Goal: Transaction & Acquisition: Subscribe to service/newsletter

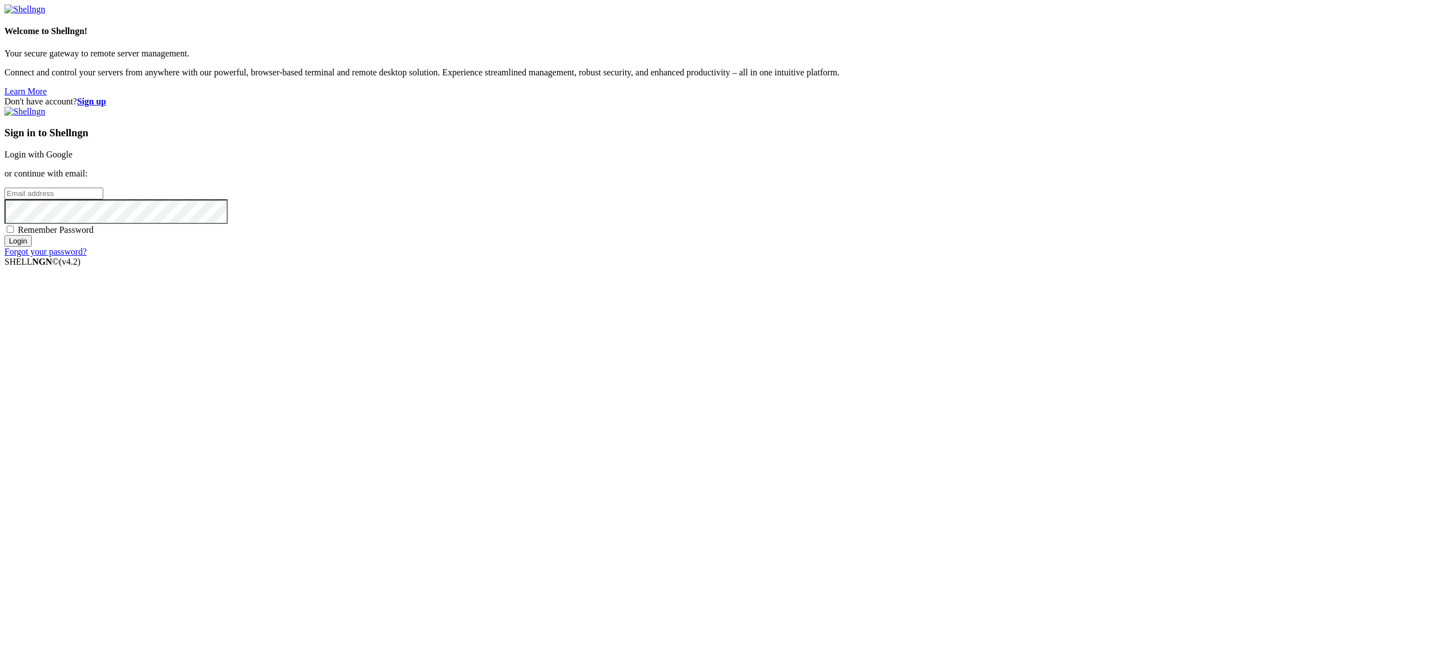
click at [103, 199] on input "email" at bounding box center [53, 194] width 99 height 12
click at [73, 159] on link "Login with Google" at bounding box center [38, 154] width 68 height 9
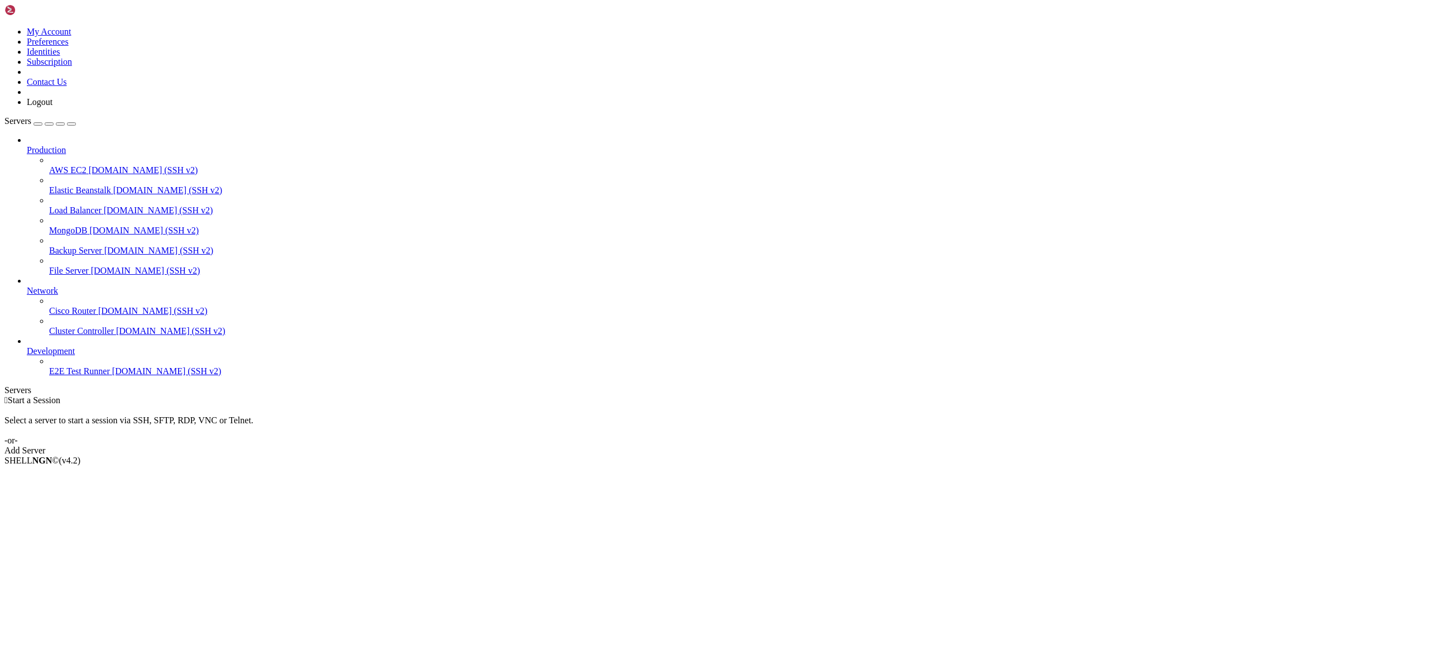
click at [4, 27] on link at bounding box center [4, 27] width 0 height 0
click at [71, 36] on link "My Account" at bounding box center [49, 31] width 45 height 9
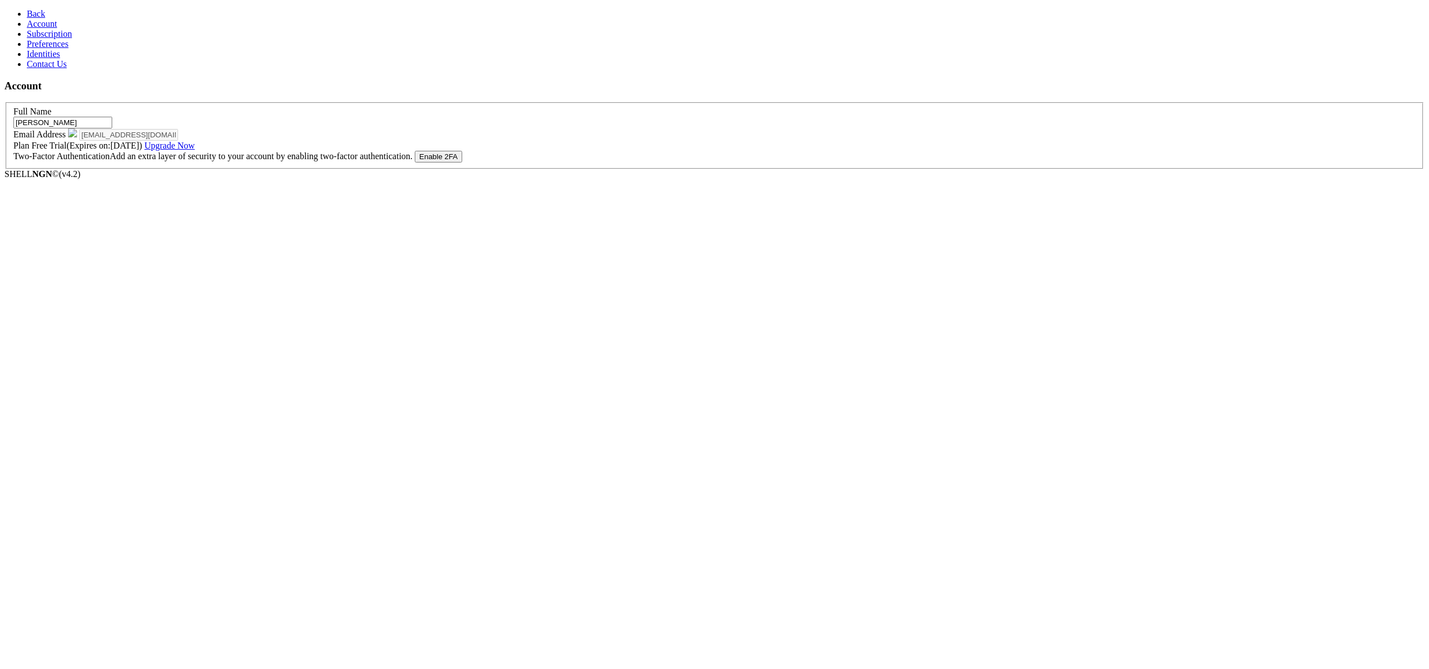
click at [59, 39] on span "Subscription" at bounding box center [49, 33] width 45 height 9
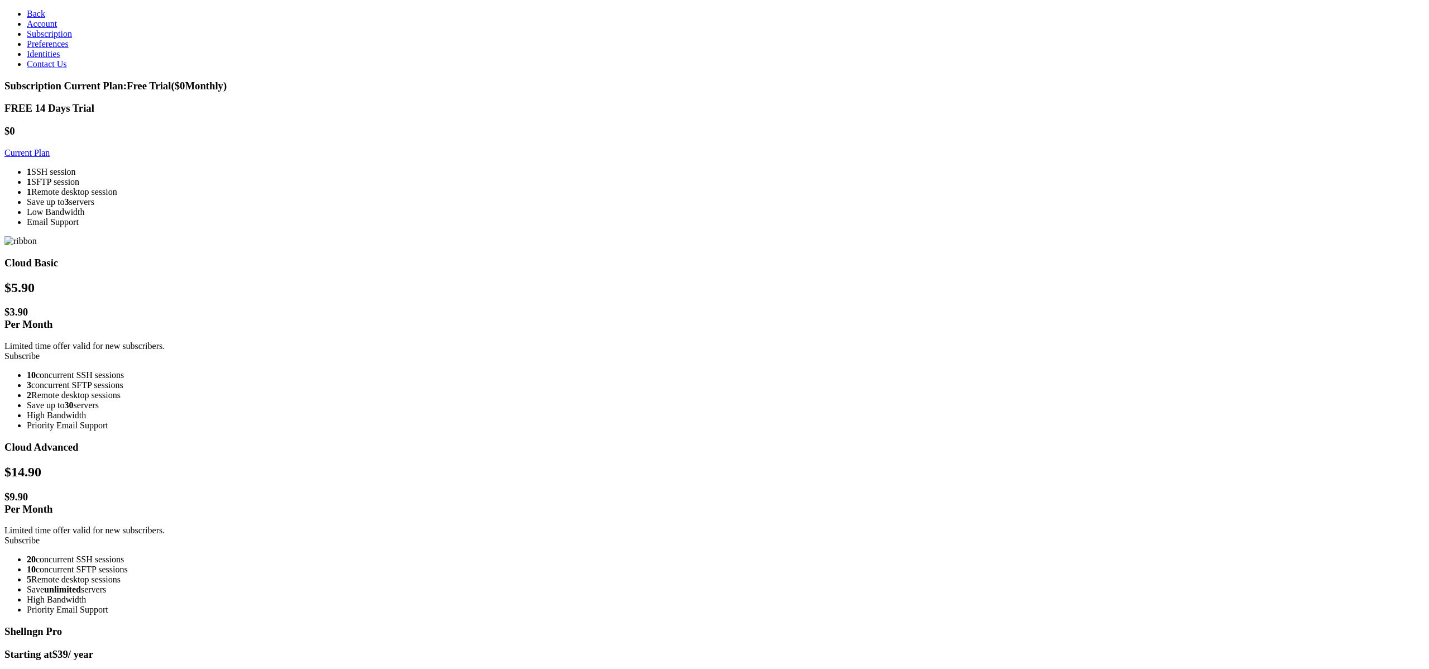
click at [69, 49] on link "Preferences" at bounding box center [48, 43] width 42 height 9
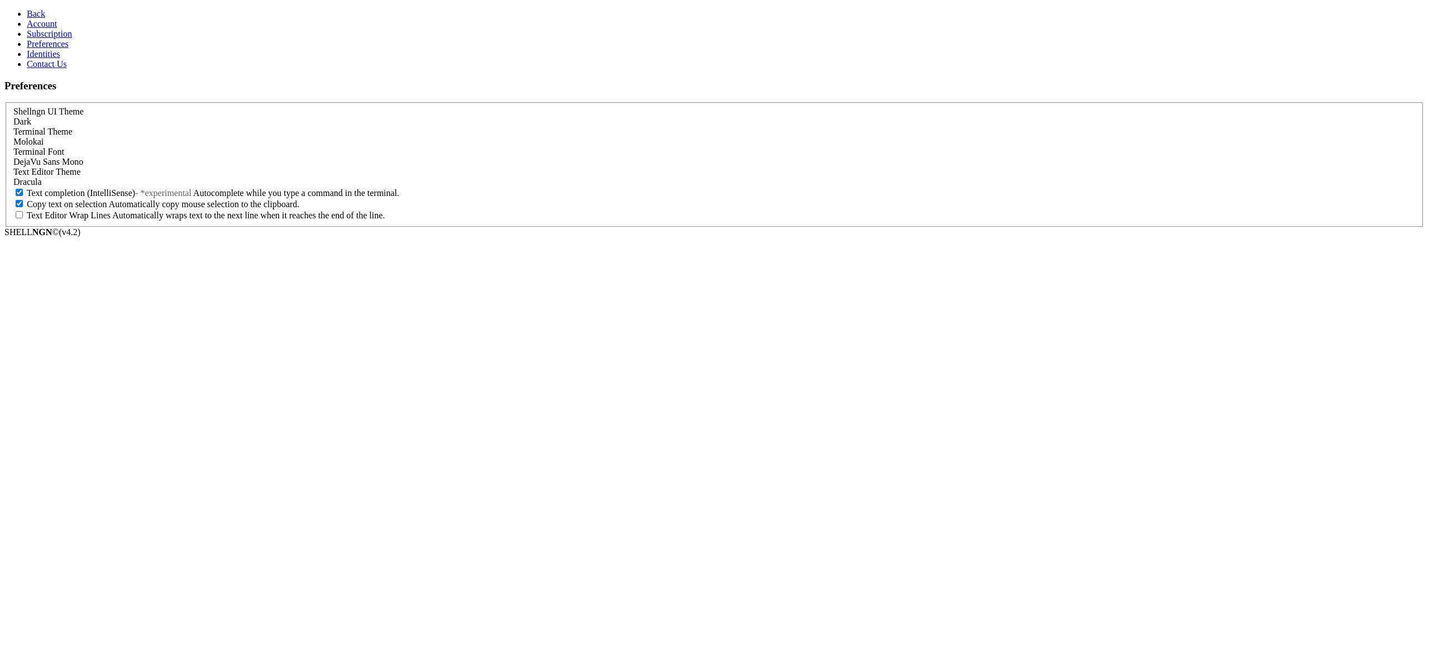
click at [59, 59] on link "Identities" at bounding box center [43, 53] width 33 height 9
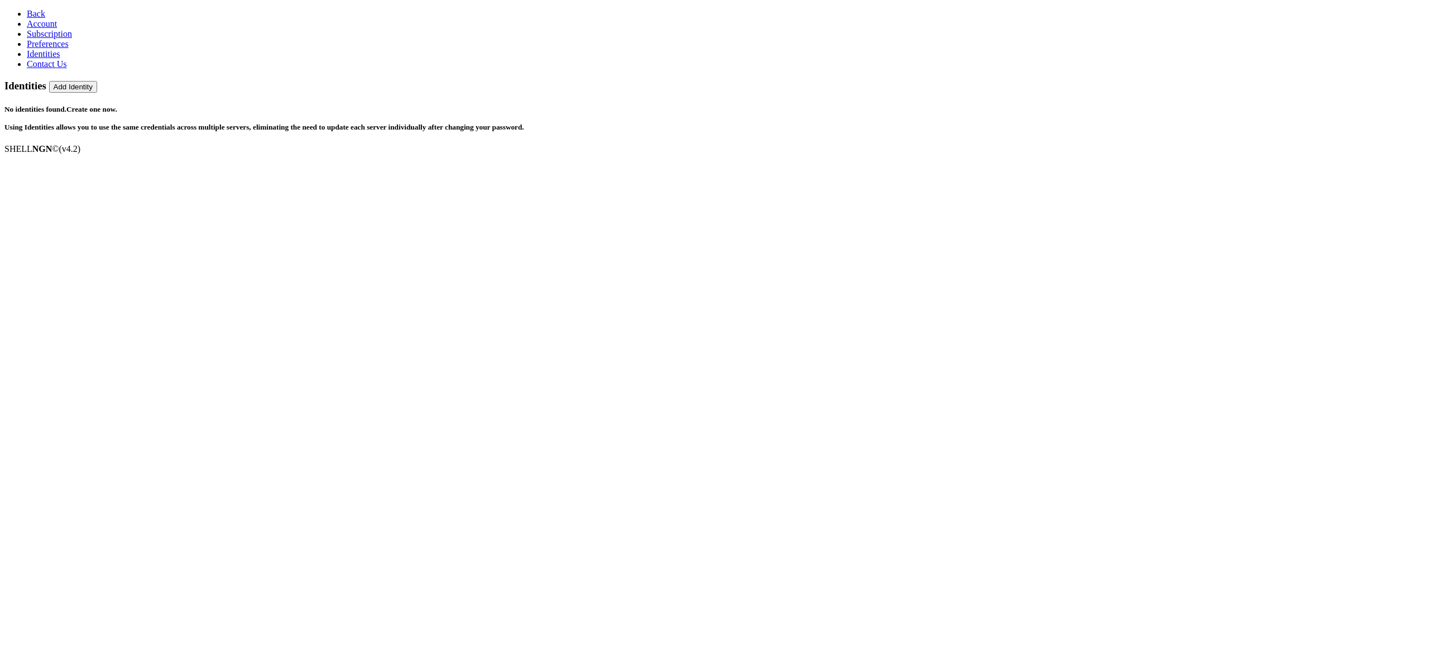
click at [49, 69] on span "Contact Us" at bounding box center [47, 63] width 40 height 9
click at [44, 18] on link "Back" at bounding box center [36, 13] width 18 height 9
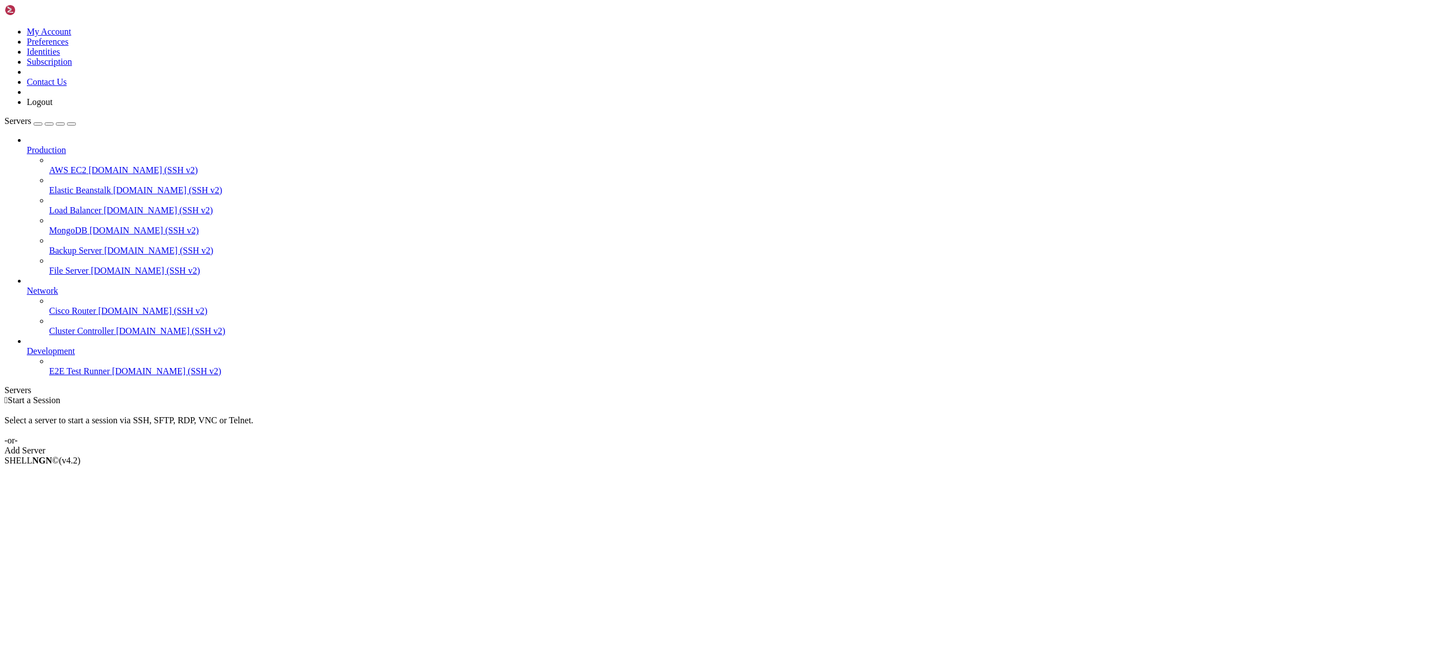
click at [4, 27] on icon at bounding box center [4, 27] width 0 height 0
click at [71, 36] on link "My Account" at bounding box center [49, 31] width 45 height 9
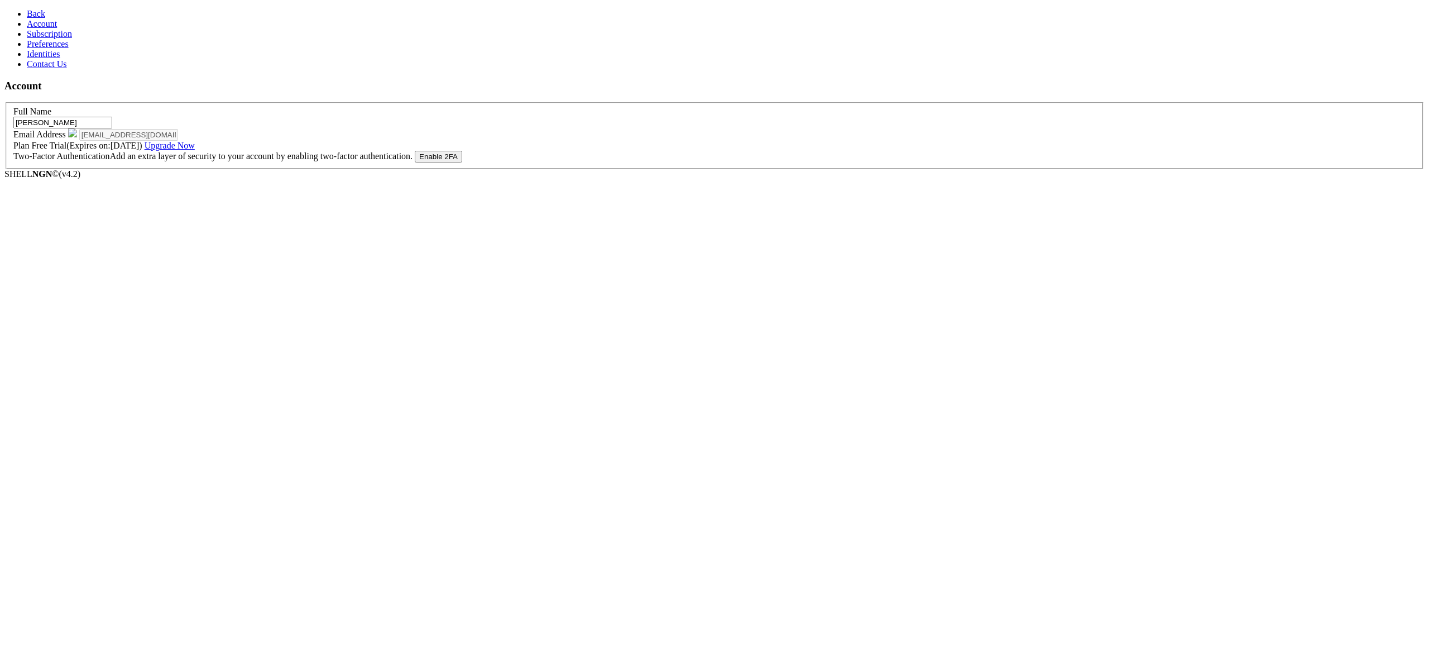
click at [65, 39] on link "Subscription" at bounding box center [49, 33] width 45 height 9
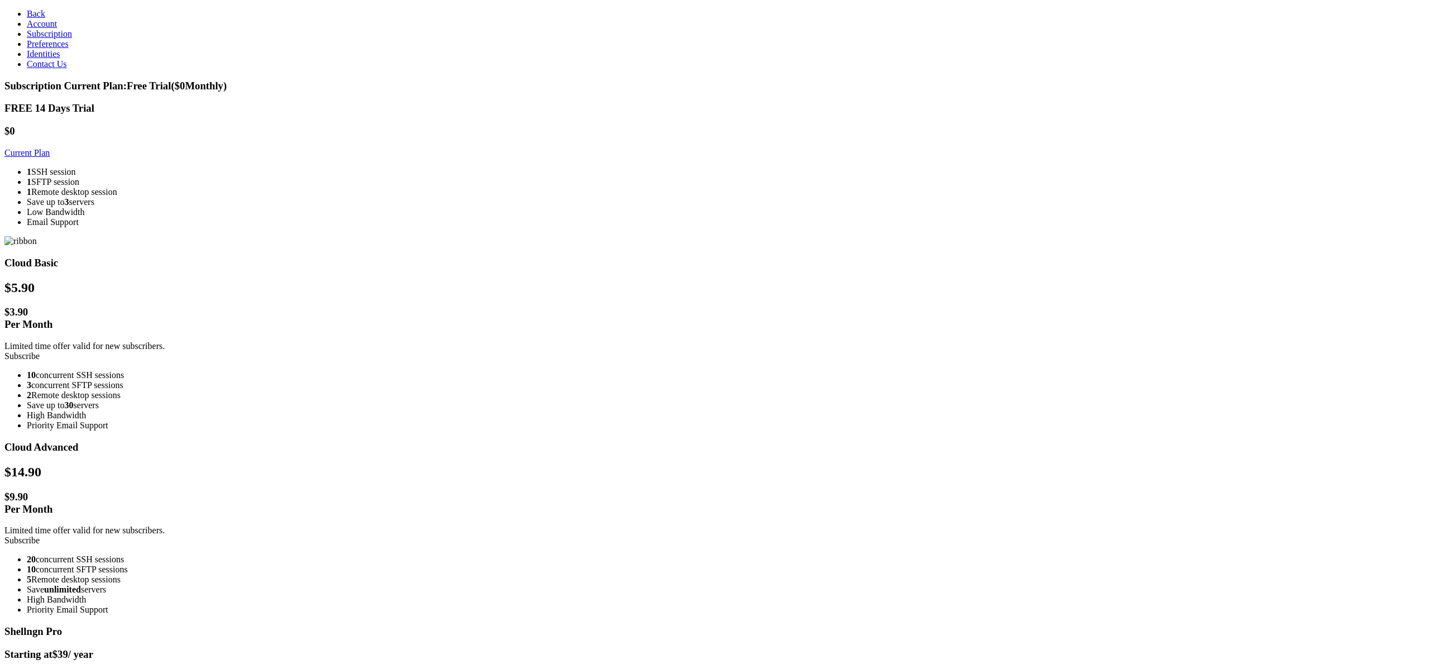
click at [227, 80] on span "Current Plan: Free Trial ($ 0 Monthly)" at bounding box center [145, 86] width 163 height 12
click at [40, 351] on link "Subscribe" at bounding box center [21, 355] width 35 height 9
click at [36, 49] on span "Preferences" at bounding box center [48, 43] width 42 height 9
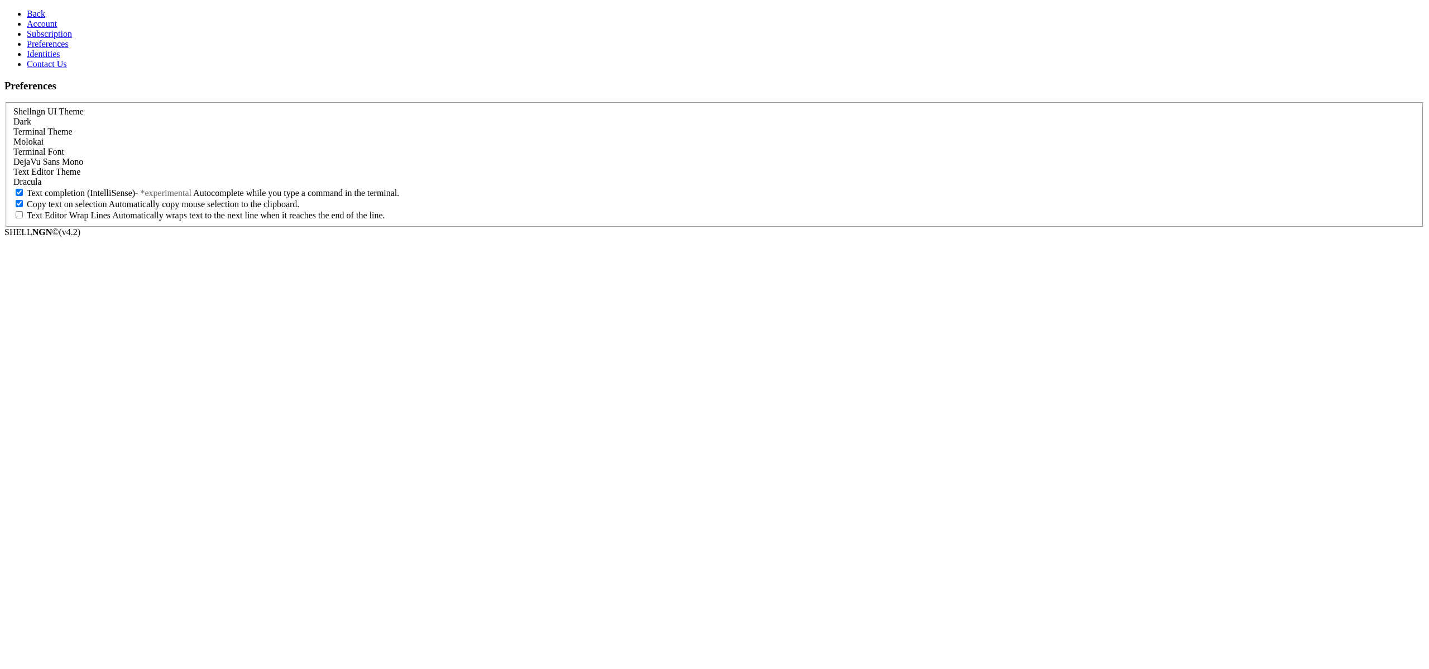
click at [33, 59] on span "Identities" at bounding box center [43, 53] width 33 height 9
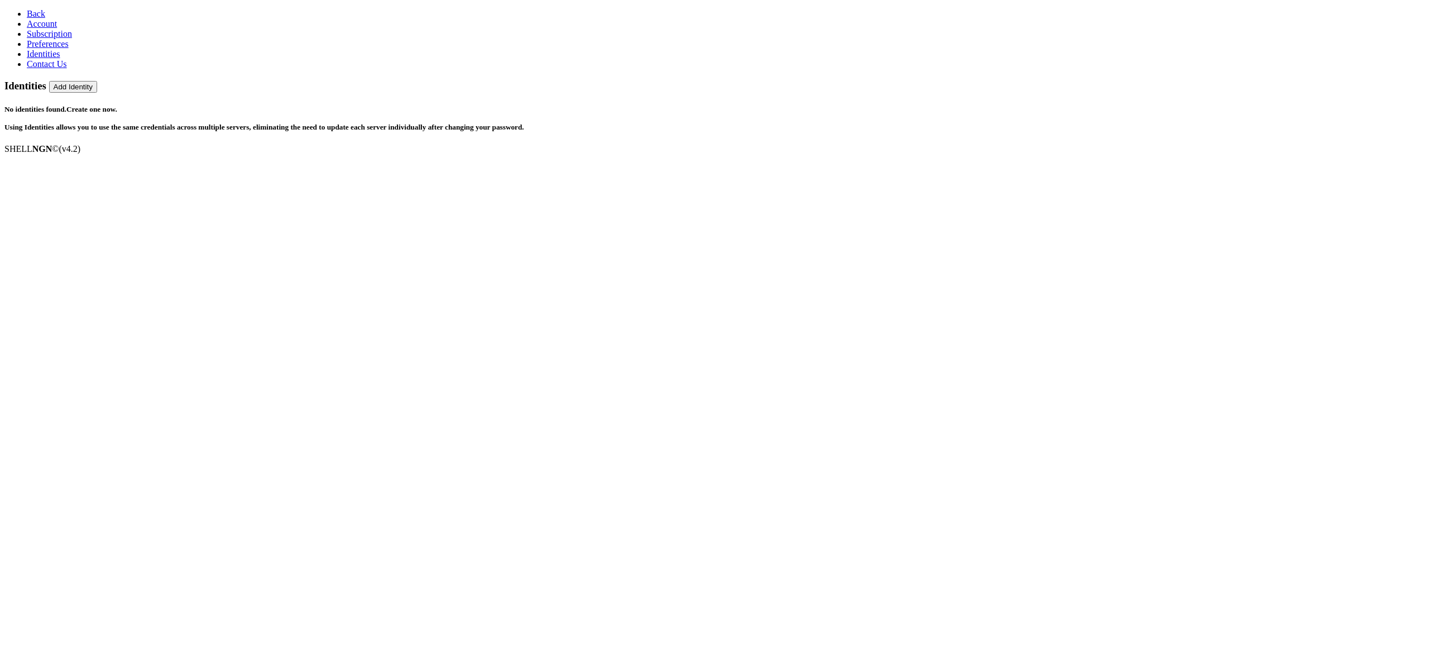
click at [33, 69] on span "Contact Us" at bounding box center [47, 63] width 40 height 9
click at [44, 49] on span "Preferences" at bounding box center [48, 43] width 42 height 9
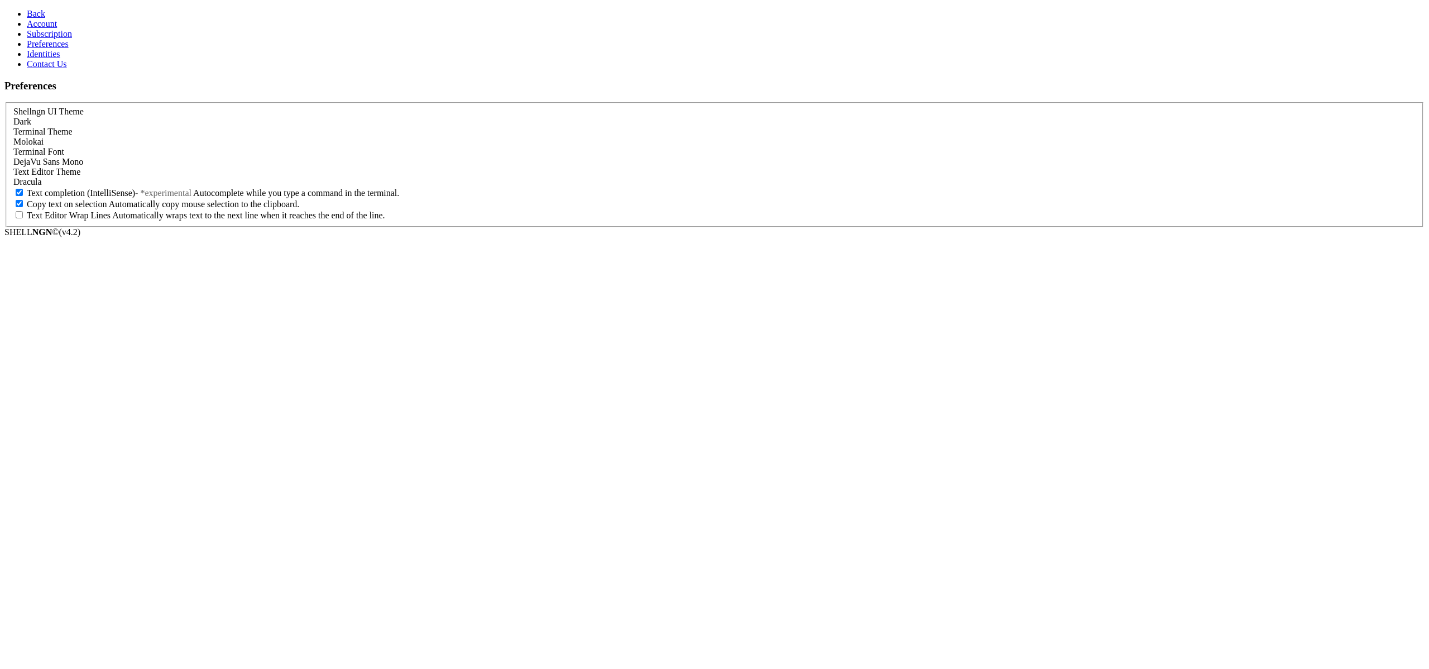
click at [48, 39] on span "Subscription" at bounding box center [49, 33] width 45 height 9
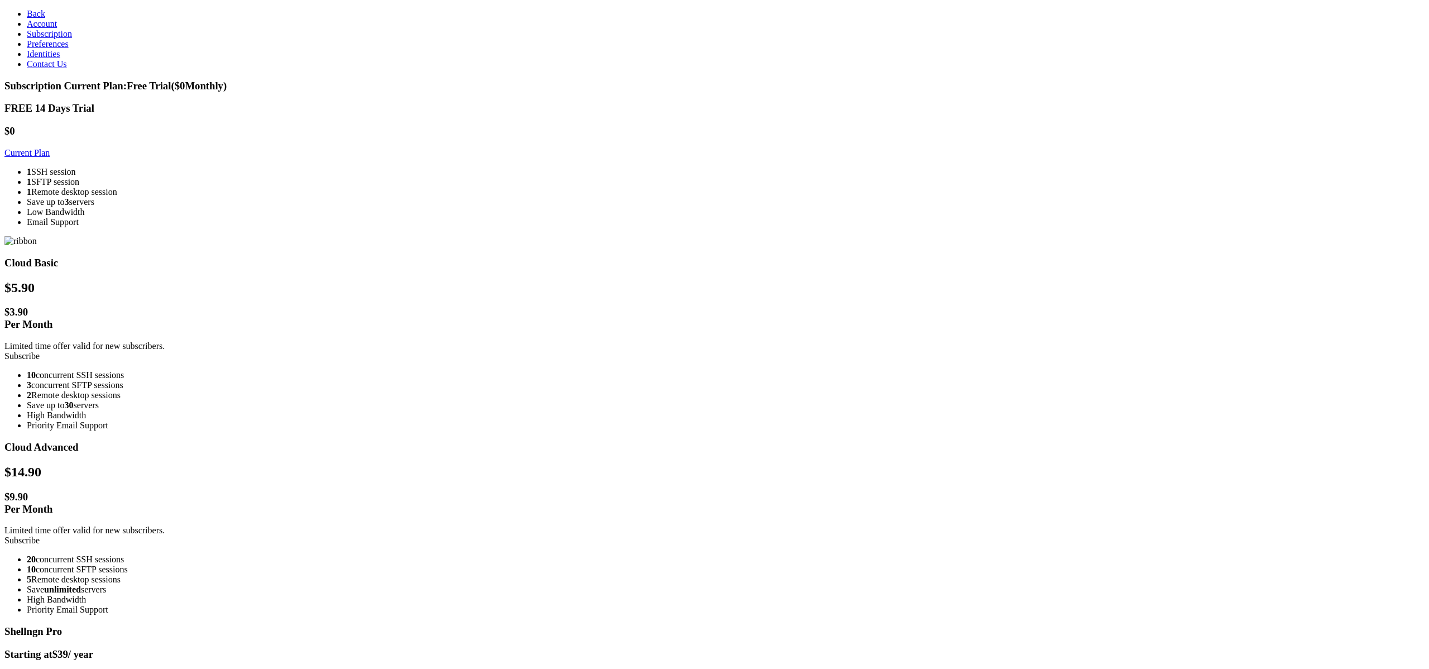
click at [227, 80] on span "Current Plan: Free Trial ($ 0 Monthly)" at bounding box center [145, 86] width 163 height 12
